Goal: Check status

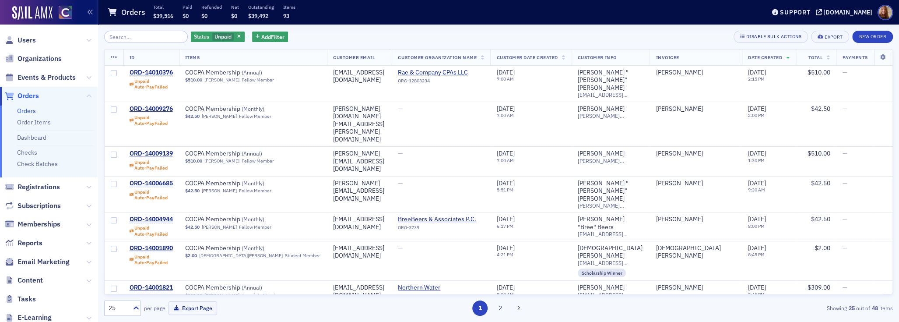
scroll to position [309, 0]
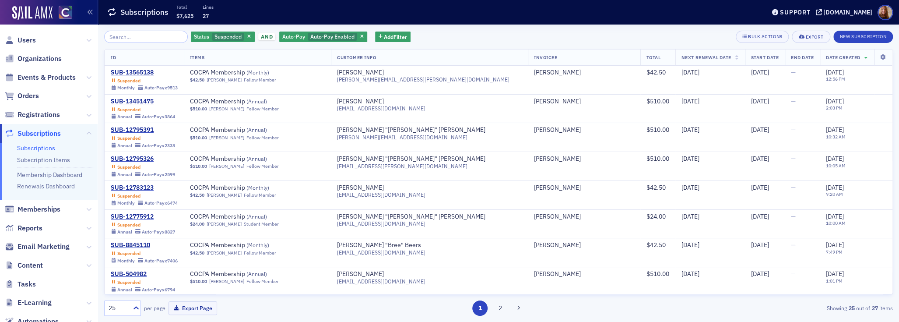
scroll to position [500, 0]
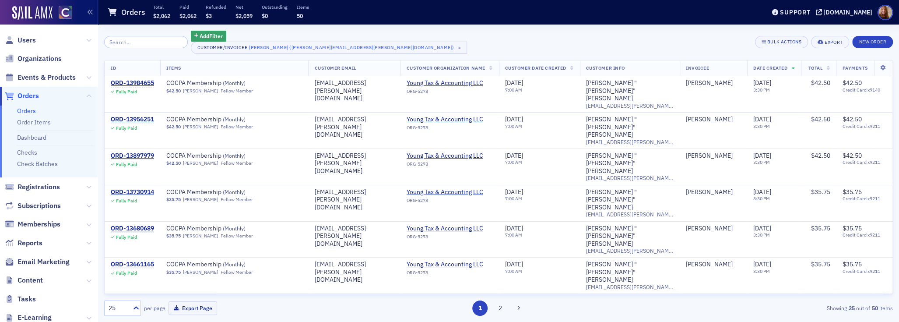
scroll to position [206, 0]
